Goal: Task Accomplishment & Management: Manage account settings

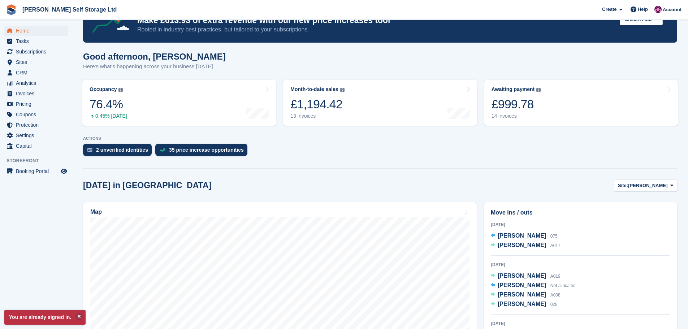
scroll to position [108, 0]
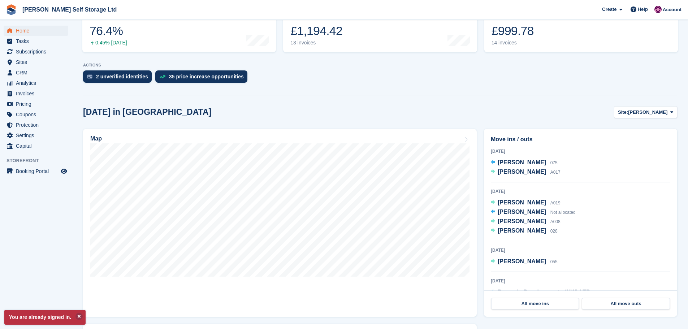
click at [572, 221] on div "4 Oct 2025 Rob Sutton A019 Christine Martin Not allocated Christine Martin A008…" at bounding box center [580, 214] width 179 height 54
click at [512, 193] on div "4 Oct 2025" at bounding box center [580, 191] width 179 height 6
click at [509, 205] on span "Rob Sutton" at bounding box center [522, 202] width 48 height 6
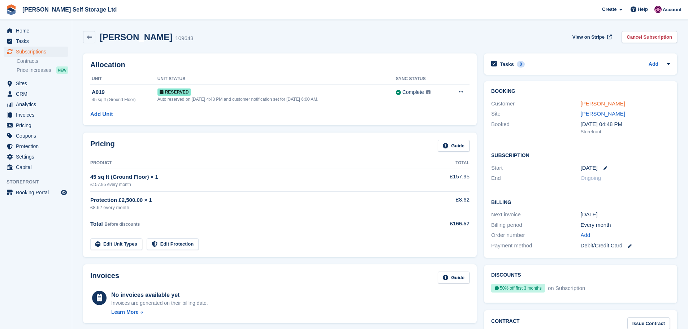
click at [588, 101] on link "Rob Sutton" at bounding box center [603, 103] width 44 height 6
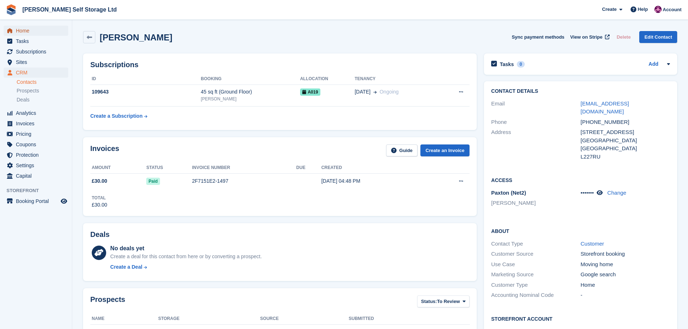
click at [39, 32] on span "Home" at bounding box center [37, 31] width 43 height 10
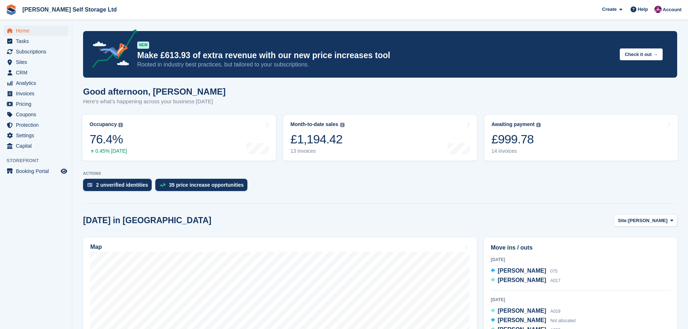
click at [518, 269] on span "Emma berry" at bounding box center [522, 271] width 48 height 6
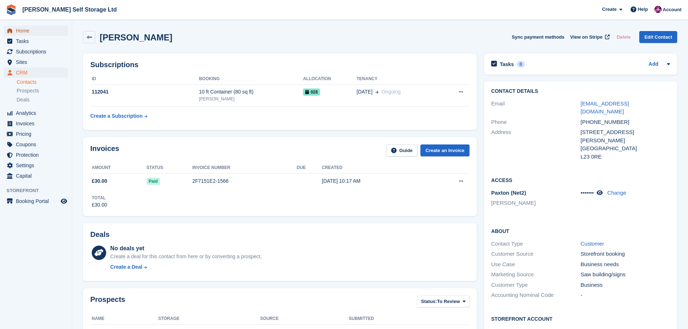
click at [24, 35] on span "Home" at bounding box center [37, 31] width 43 height 10
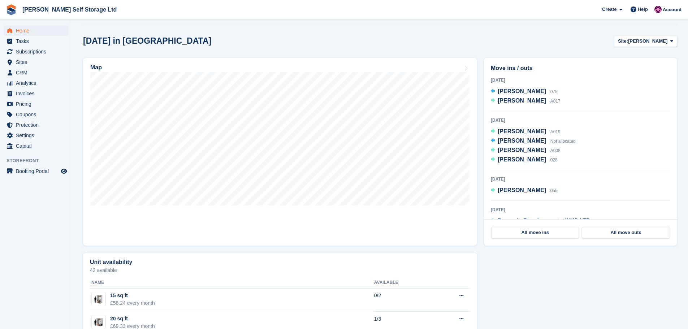
scroll to position [181, 0]
click at [29, 55] on span "Subscriptions" at bounding box center [37, 52] width 43 height 10
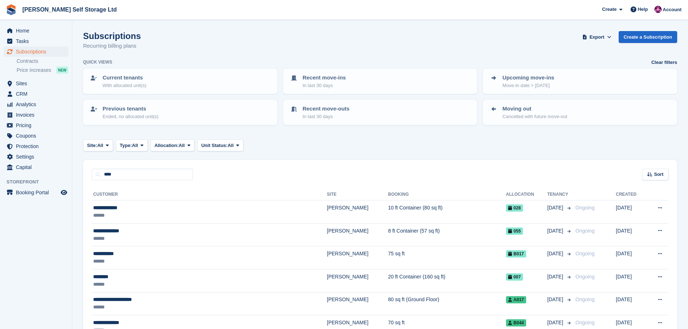
type input "****"
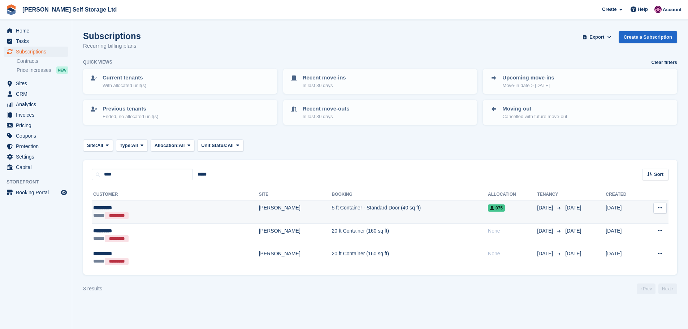
click at [135, 208] on div "**********" at bounding box center [140, 208] width 94 height 8
